Goal: Task Accomplishment & Management: Use online tool/utility

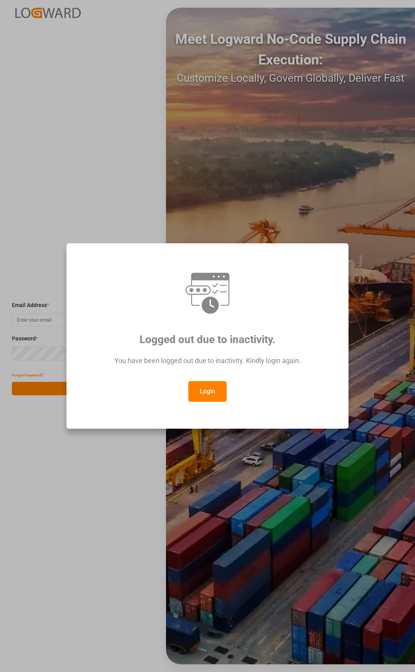
click at [205, 392] on button "Login" at bounding box center [207, 391] width 38 height 21
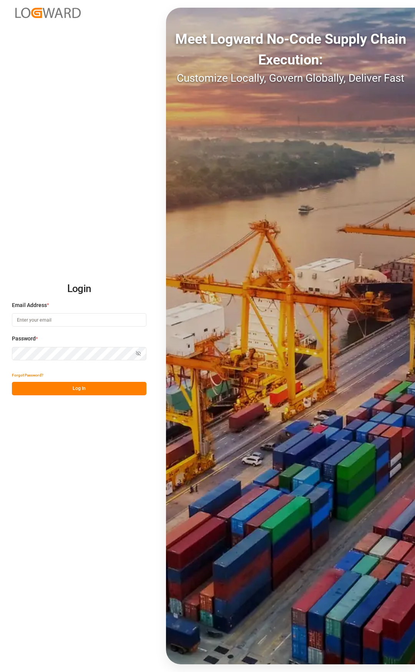
click at [86, 326] on input at bounding box center [79, 319] width 134 height 13
click at [60, 323] on input at bounding box center [79, 319] width 134 height 13
type input "[PERSON_NAME][EMAIL_ADDRESS][PERSON_NAME][DOMAIN_NAME]"
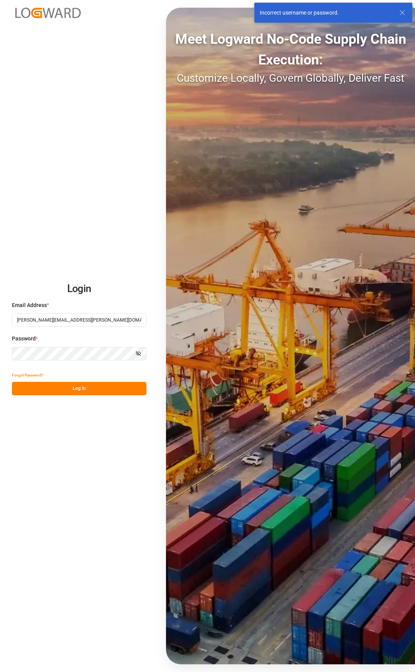
click at [137, 351] on icon "button" at bounding box center [138, 353] width 5 height 5
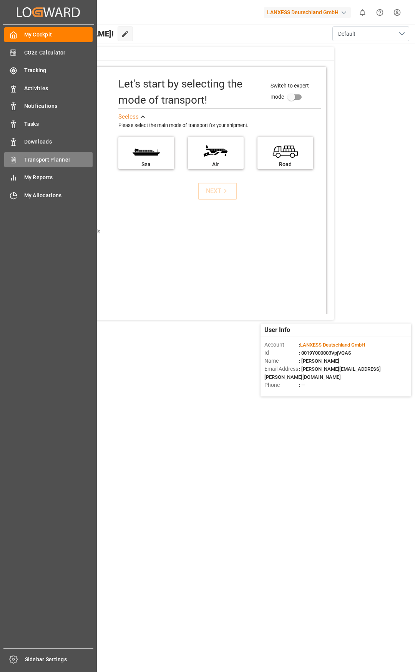
click at [45, 159] on span "Transport Planner" at bounding box center [58, 160] width 69 height 8
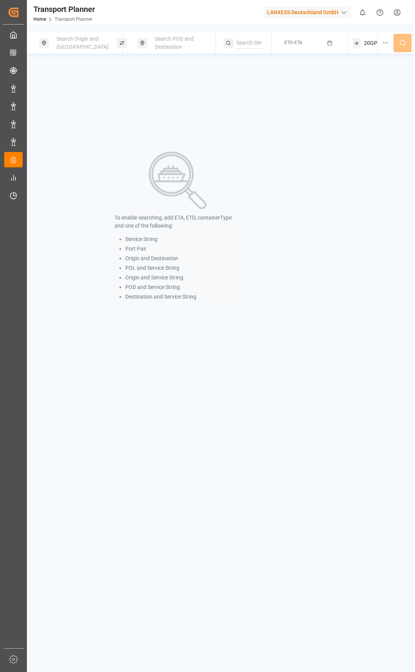
click at [83, 53] on div "Search Origin and [GEOGRAPHIC_DATA]" at bounding box center [83, 43] width 62 height 22
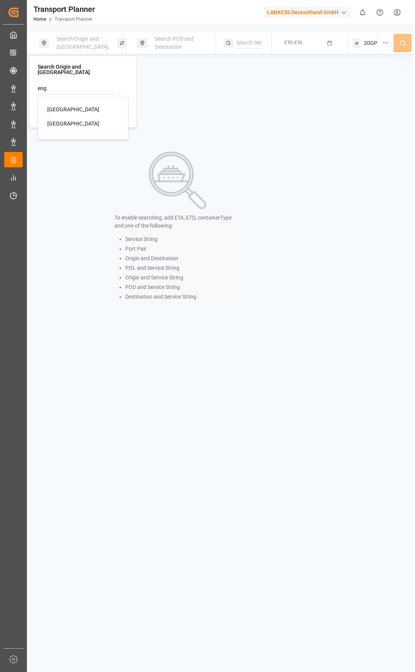
click at [65, 106] on div "[GEOGRAPHIC_DATA]" at bounding box center [84, 110] width 75 height 8
type input "[GEOGRAPHIC_DATA]"
click at [164, 41] on span "Search POD and Destination" at bounding box center [174, 43] width 39 height 14
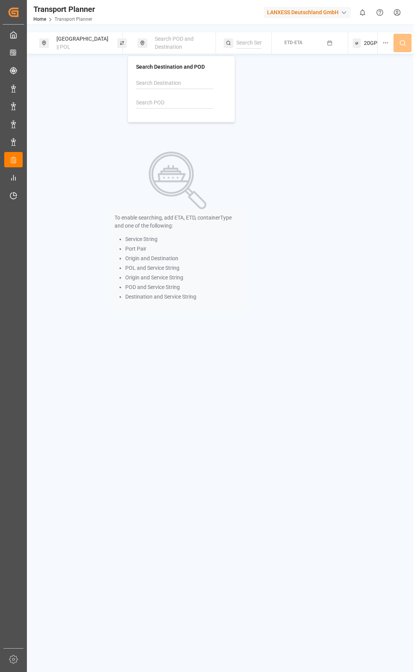
click at [153, 99] on input at bounding box center [174, 103] width 77 height 12
drag, startPoint x: 156, startPoint y: 101, endPoint x: 129, endPoint y: 102, distance: 26.5
click at [129, 102] on div "Search Destination and POD idjk IDJKT [GEOGRAPHIC_DATA], [GEOGRAPHIC_DATA]" at bounding box center [181, 89] width 108 height 67
type input "z"
click at [151, 127] on div "THLCH" at bounding box center [160, 124] width 28 height 8
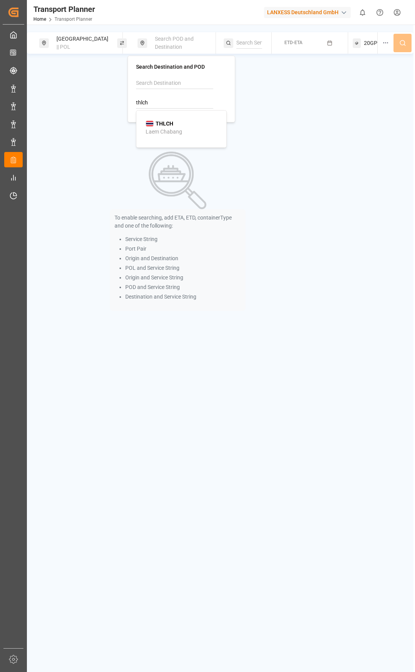
type input "THLCH"
click at [281, 45] on button "ETD-ETA" at bounding box center [309, 43] width 67 height 15
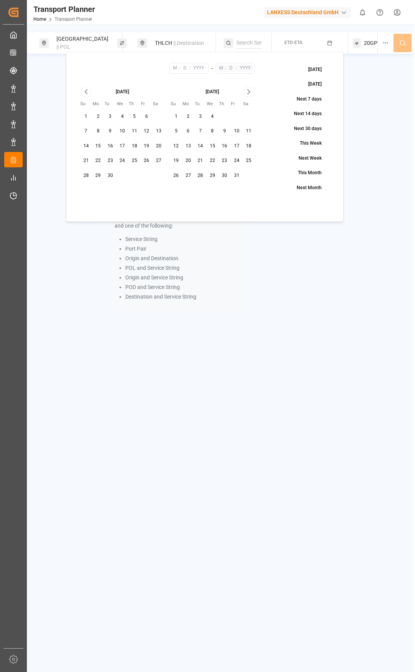
click at [135, 132] on button "11" at bounding box center [134, 131] width 12 height 12
type input "9"
type input "11"
type input "2025"
click at [252, 92] on icon "Go to next month" at bounding box center [248, 91] width 9 height 9
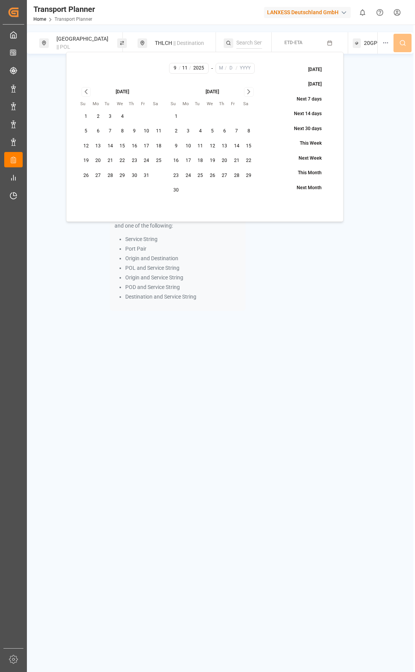
click at [252, 92] on icon "Go to next month" at bounding box center [248, 91] width 9 height 9
click at [213, 179] on button "31" at bounding box center [212, 176] width 12 height 12
type input "12"
type input "31"
type input "2025"
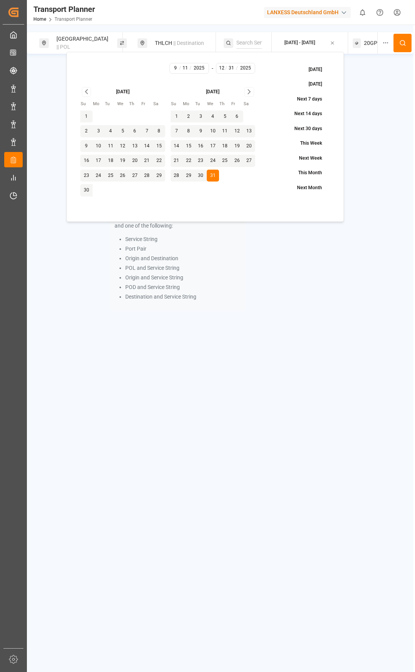
click at [178, 172] on button "28" at bounding box center [177, 176] width 12 height 12
click at [194, 159] on button "22" at bounding box center [188, 161] width 12 height 12
type input "22"
click at [366, 42] on span "20GP" at bounding box center [370, 43] width 13 height 8
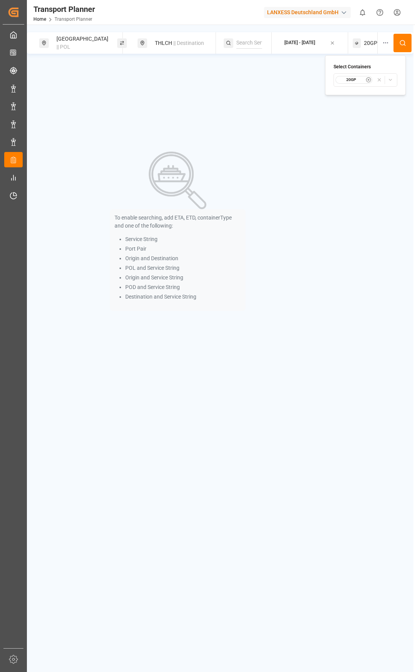
click at [358, 78] on small "20GP" at bounding box center [351, 79] width 27 height 5
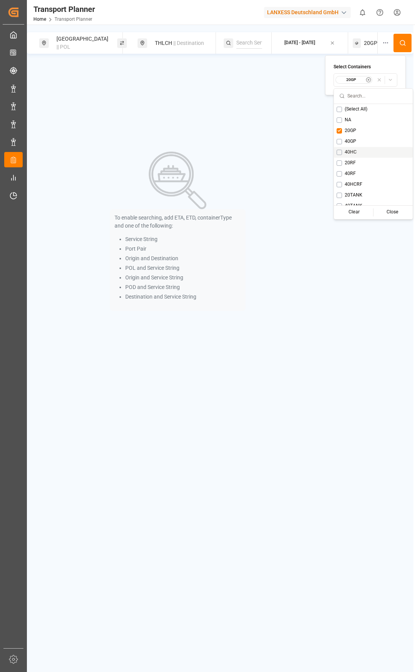
click at [340, 155] on button "Suggestions" at bounding box center [338, 152] width 5 height 5
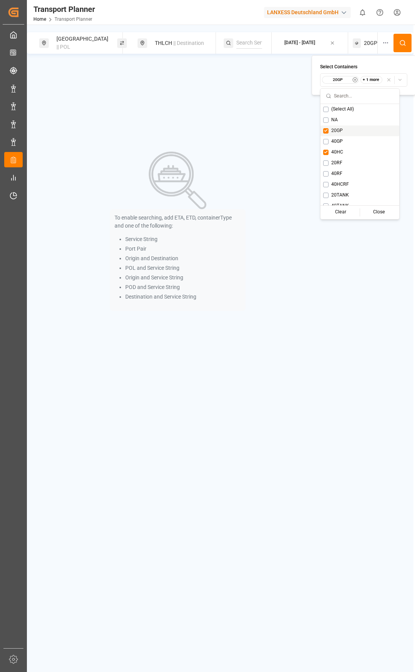
click at [333, 129] on span "20GP" at bounding box center [337, 130] width 12 height 7
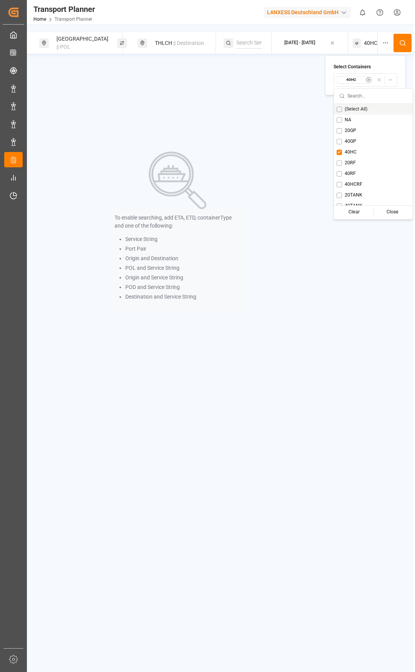
click at [401, 42] on icon at bounding box center [402, 43] width 7 height 7
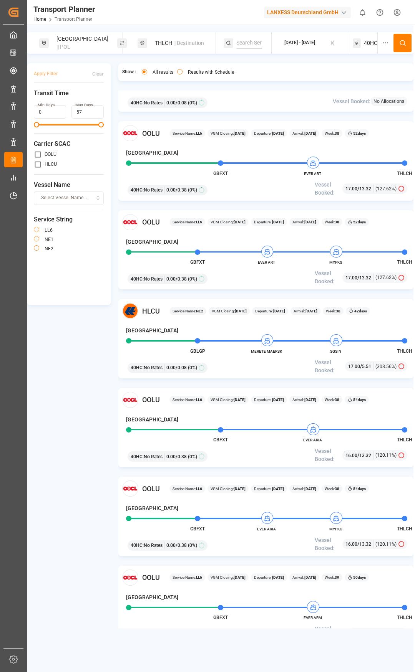
scroll to position [154, 0]
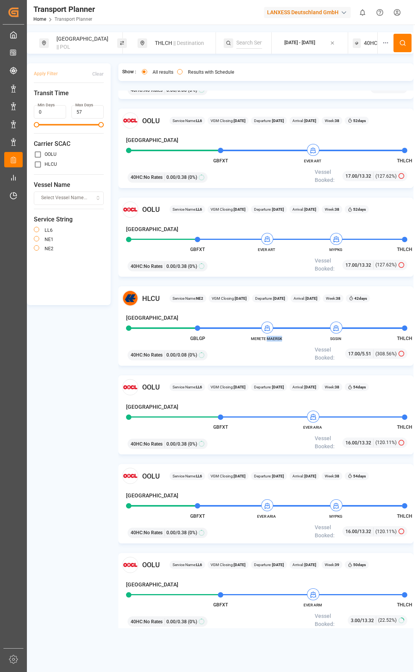
drag, startPoint x: 287, startPoint y: 337, endPoint x: 268, endPoint y: 337, distance: 18.8
click at [268, 337] on span "MERETE MAERSK" at bounding box center [266, 339] width 42 height 6
click at [265, 345] on div "HLCU Service Name: NE2 VGM Closing: [DATE] Departure: [DATE] Arrival: [DATE] We…" at bounding box center [265, 325] width 295 height 79
drag, startPoint x: 251, startPoint y: 339, endPoint x: 282, endPoint y: 336, distance: 31.7
click at [282, 336] on span "MERETE MAERSK" at bounding box center [266, 339] width 42 height 6
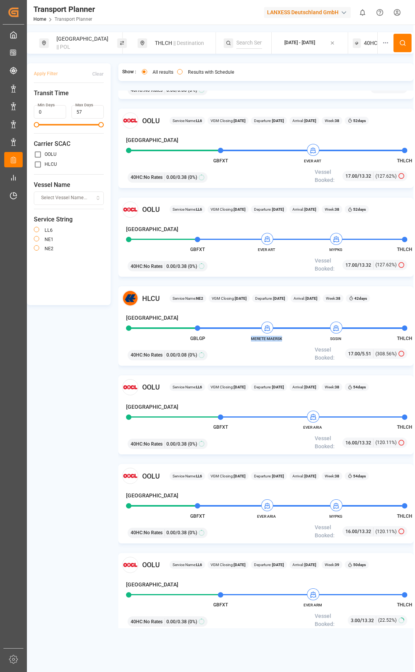
copy span "MERETE MAERSK"
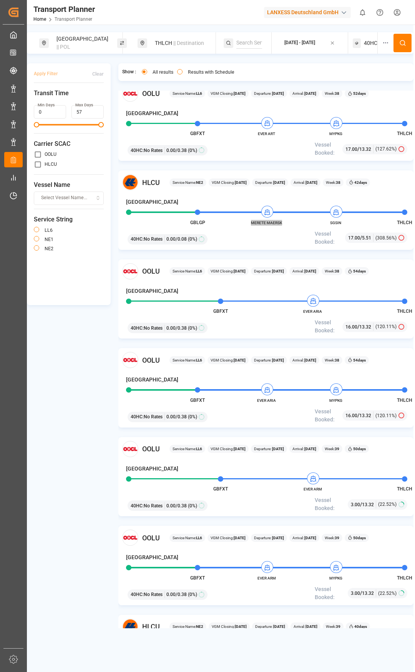
scroll to position [269, 0]
